Goal: Register for event/course

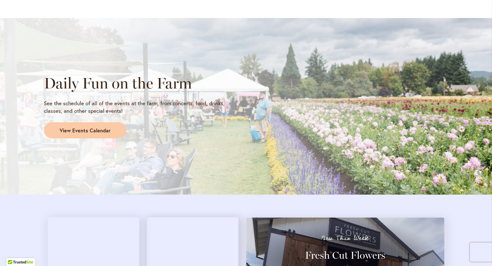
scroll to position [503, 0]
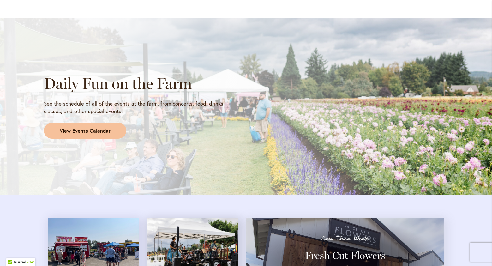
click at [66, 131] on span "View Events Calendar" at bounding box center [85, 130] width 51 height 7
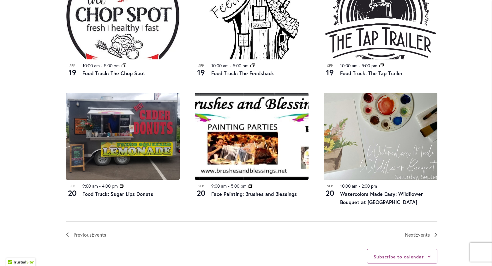
scroll to position [635, 0]
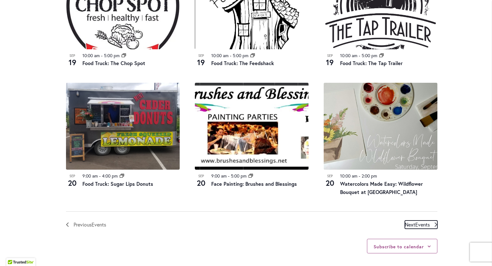
click at [417, 223] on span "Events" at bounding box center [422, 224] width 15 height 7
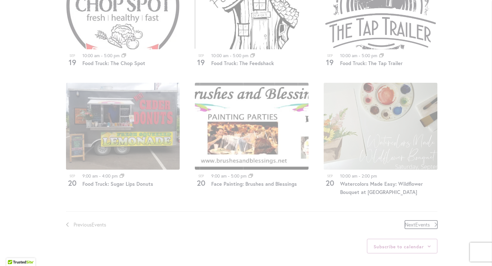
scroll to position [311, 0]
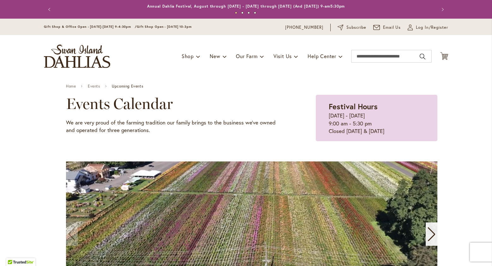
click at [89, 56] on img "store logo" at bounding box center [77, 56] width 66 height 23
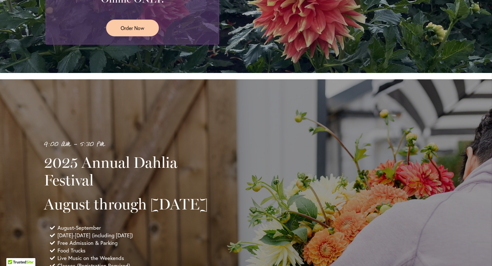
scroll to position [341, 0]
